Goal: Navigation & Orientation: Find specific page/section

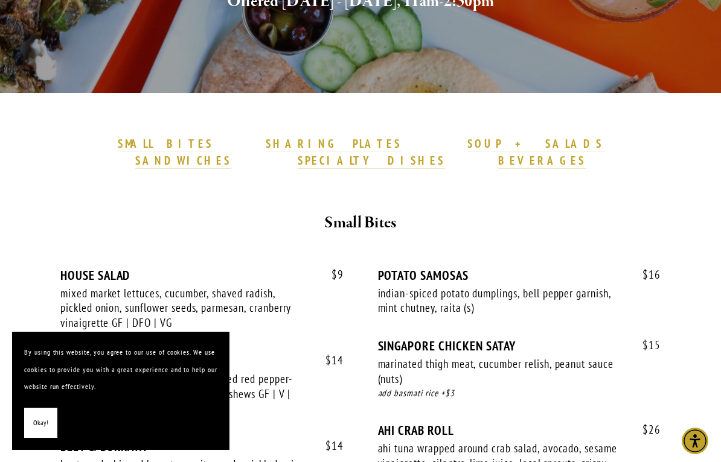
click at [445, 153] on strong "SPECIALTY DISHES" at bounding box center [371, 160] width 147 height 14
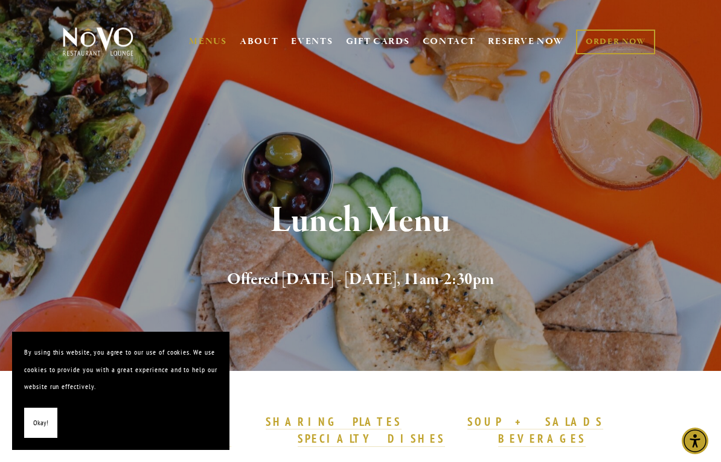
click at [170, 90] on section "Lunch Menu Offered Monday - Saturday, 11am-2:30pm" at bounding box center [360, 185] width 721 height 371
